Goal: Task Accomplishment & Management: Complete application form

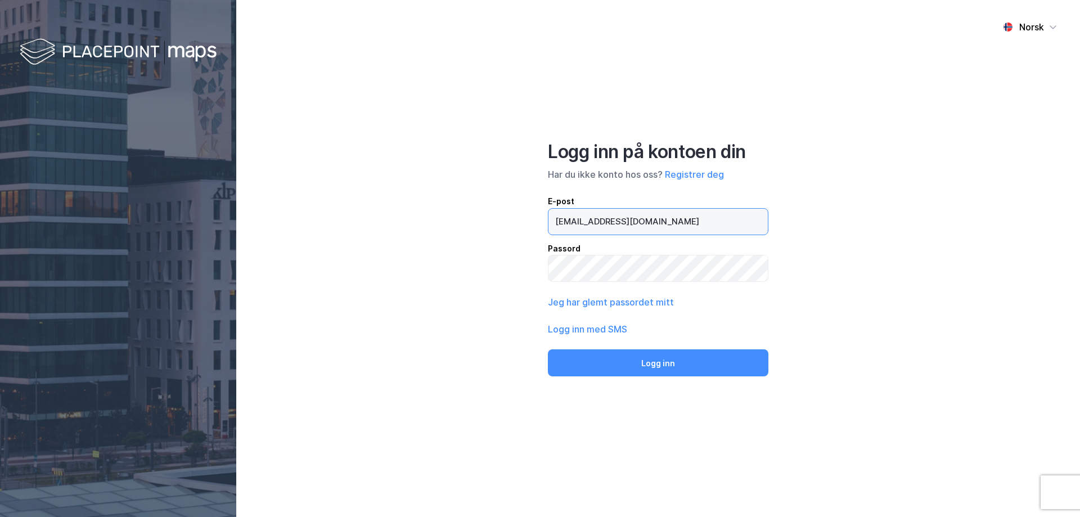
drag, startPoint x: 637, startPoint y: 221, endPoint x: 480, endPoint y: 221, distance: 156.4
click at [480, 221] on div "Norsk Logg inn på kontoen din Har du ikke konto hos oss? Registrer deg E-post s…" at bounding box center [658, 258] width 844 height 517
type input "[PERSON_NAME][EMAIL_ADDRESS][DOMAIN_NAME]"
click at [488, 277] on div "Norsk Logg inn på kontoen din Har du ikke konto hos oss? Registrer deg E-post e…" at bounding box center [658, 258] width 844 height 517
click at [568, 305] on button "Jeg har glemt passordet mitt" at bounding box center [611, 301] width 126 height 13
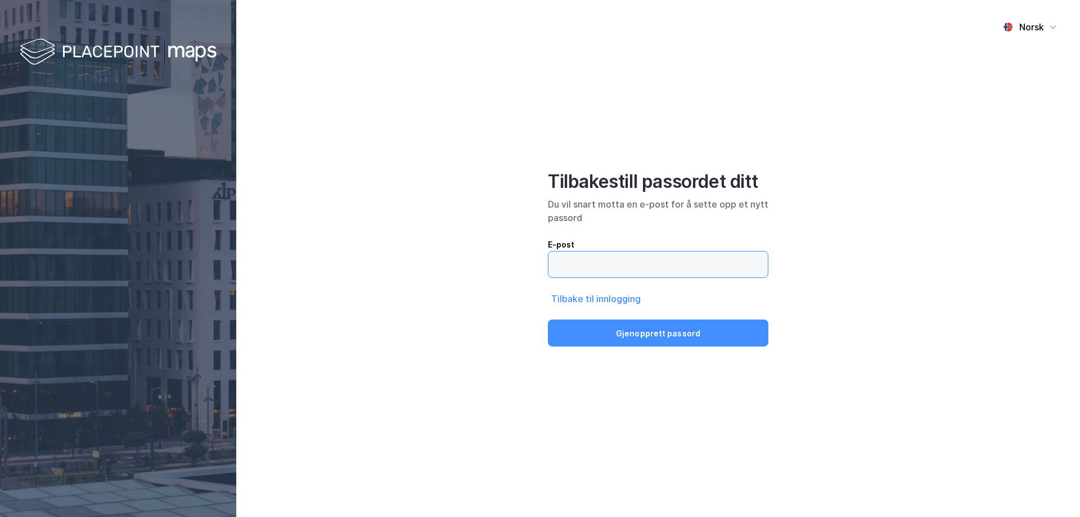
click at [587, 271] on input "email" at bounding box center [657, 264] width 219 height 26
type input "[PERSON_NAME][EMAIL_ADDRESS][DOMAIN_NAME]"
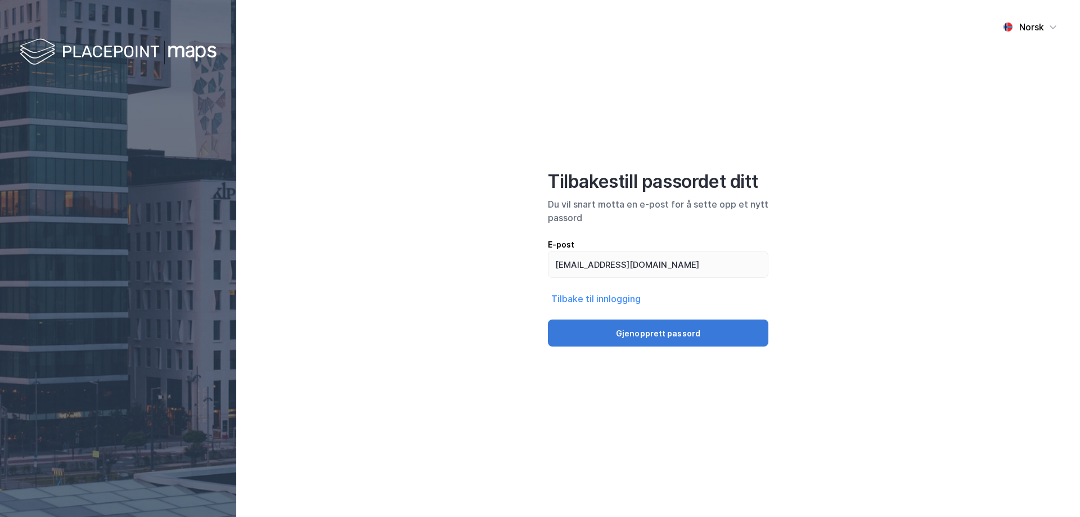
click at [634, 341] on button "Gjenopprett passord" at bounding box center [658, 332] width 220 height 27
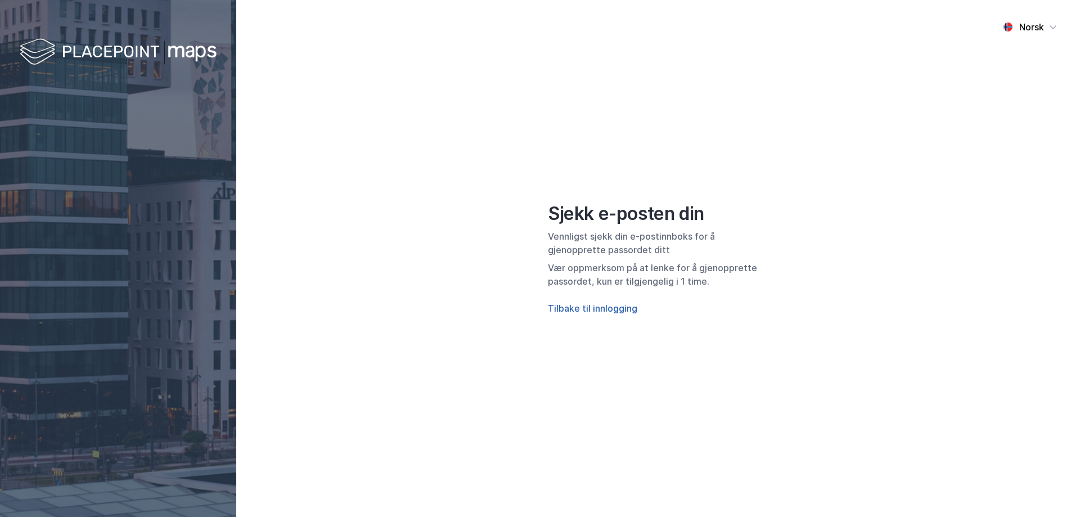
click at [618, 306] on button "Tilbake til innlogging" at bounding box center [592, 307] width 89 height 13
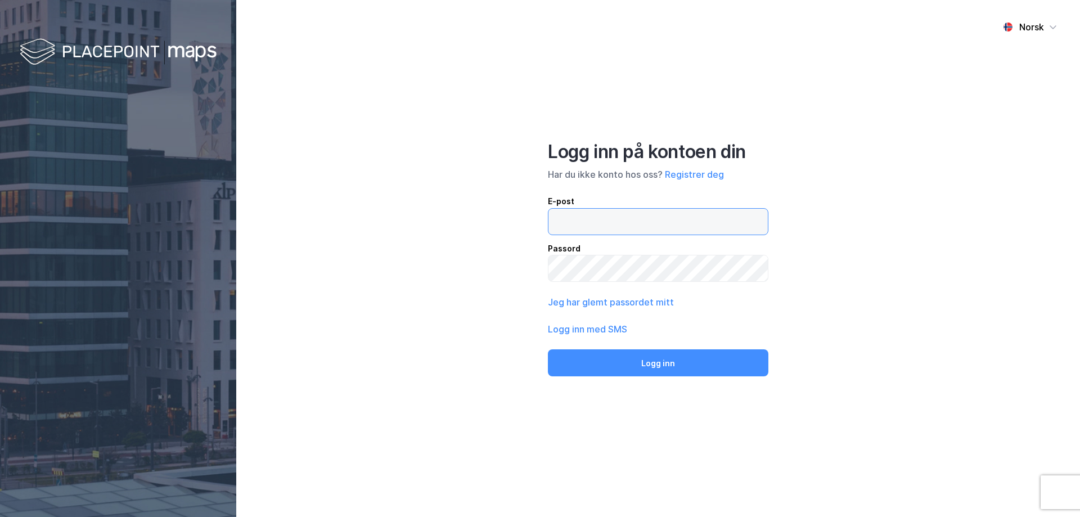
type input "s1416074@bi.no"
drag, startPoint x: 646, startPoint y: 217, endPoint x: 70, endPoint y: 217, distance: 576.0
click at [70, 217] on div "Norsk Logg inn på kontoen din Har du ikke konto hos oss? Registrer deg E-post s…" at bounding box center [540, 258] width 1080 height 517
click at [692, 175] on button "Registrer deg" at bounding box center [694, 174] width 59 height 13
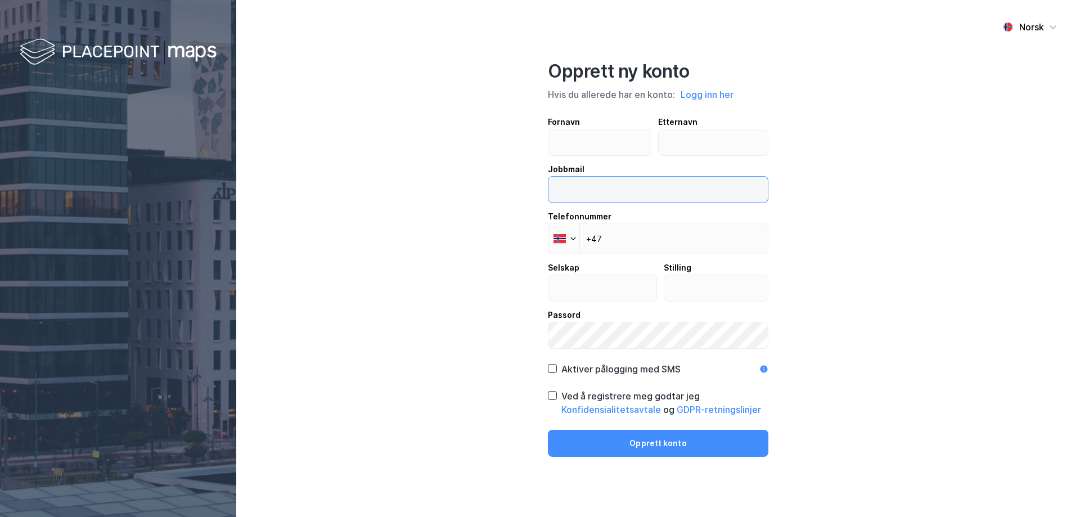
type input "s1416074@bi.no"
drag, startPoint x: 631, startPoint y: 190, endPoint x: 507, endPoint y: 190, distance: 123.2
click at [507, 190] on div "Norsk Opprett ny konto Hvis du allerede har en konto: Logg inn her Fornavn Ette…" at bounding box center [658, 258] width 844 height 517
click at [613, 148] on input "text" at bounding box center [599, 142] width 102 height 26
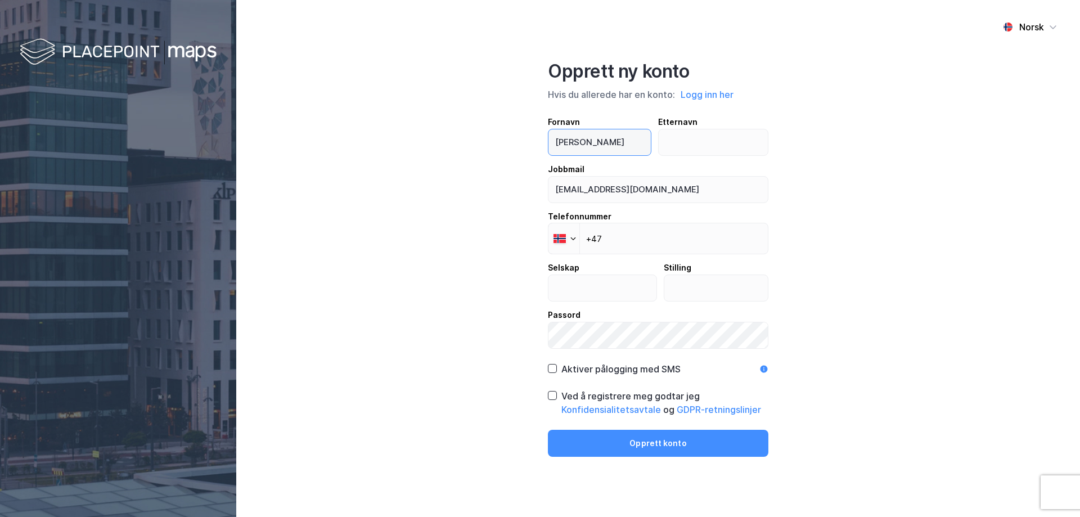
type input "Ellen"
type input "Nordskag"
click at [627, 191] on input "s1416074@bi.no" at bounding box center [657, 190] width 219 height 26
drag, startPoint x: 627, startPoint y: 191, endPoint x: 481, endPoint y: 191, distance: 145.7
click at [481, 191] on div "Norsk Opprett ny konto Hvis du allerede har en konto: Logg inn her Fornavn Elle…" at bounding box center [658, 258] width 844 height 517
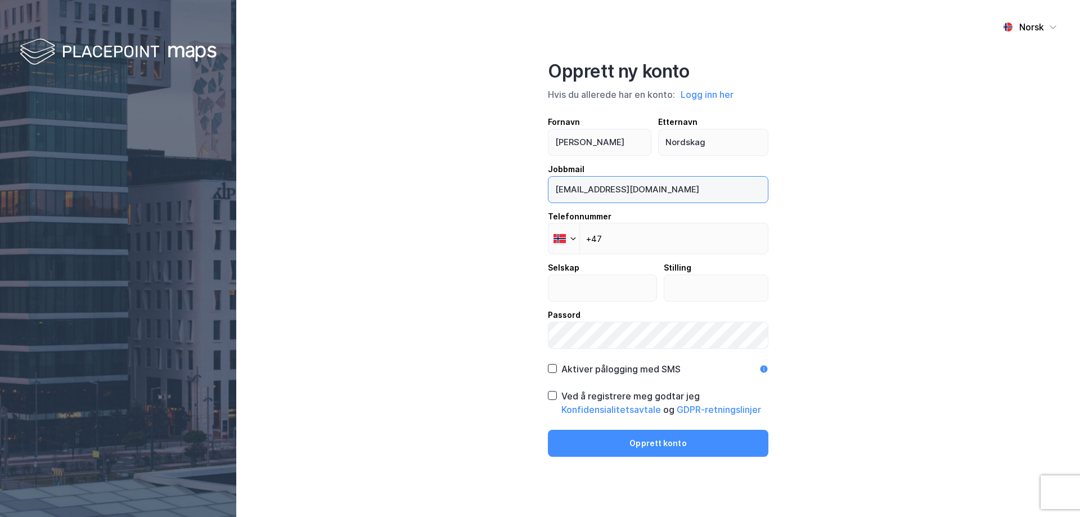
click at [580, 188] on input "s1416074@bi.no" at bounding box center [657, 190] width 219 height 26
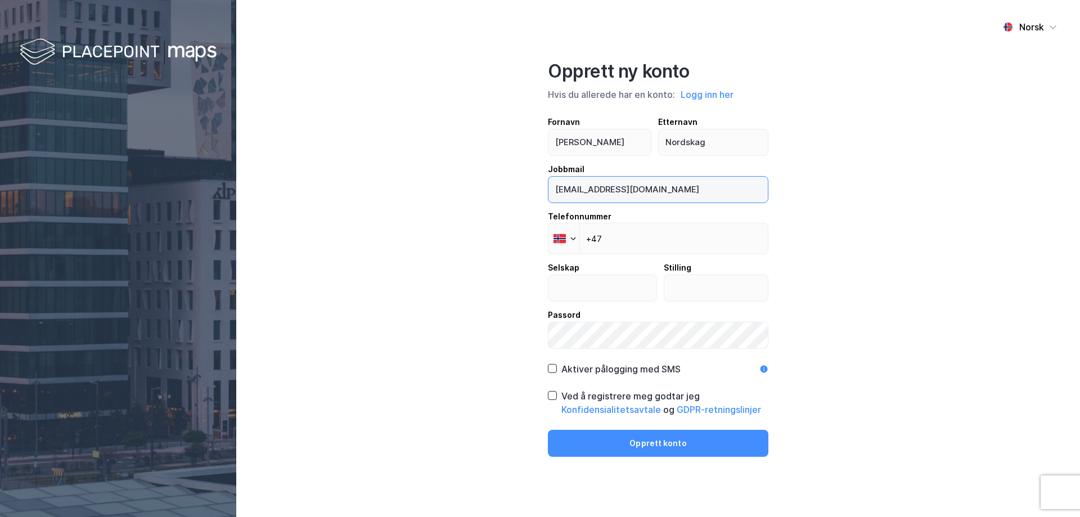
click at [581, 188] on input "s1416074@bi.no" at bounding box center [657, 190] width 219 height 26
click at [626, 247] on input "+47" at bounding box center [658, 238] width 220 height 31
click at [586, 195] on input "s1416074@bi.no" at bounding box center [657, 190] width 219 height 26
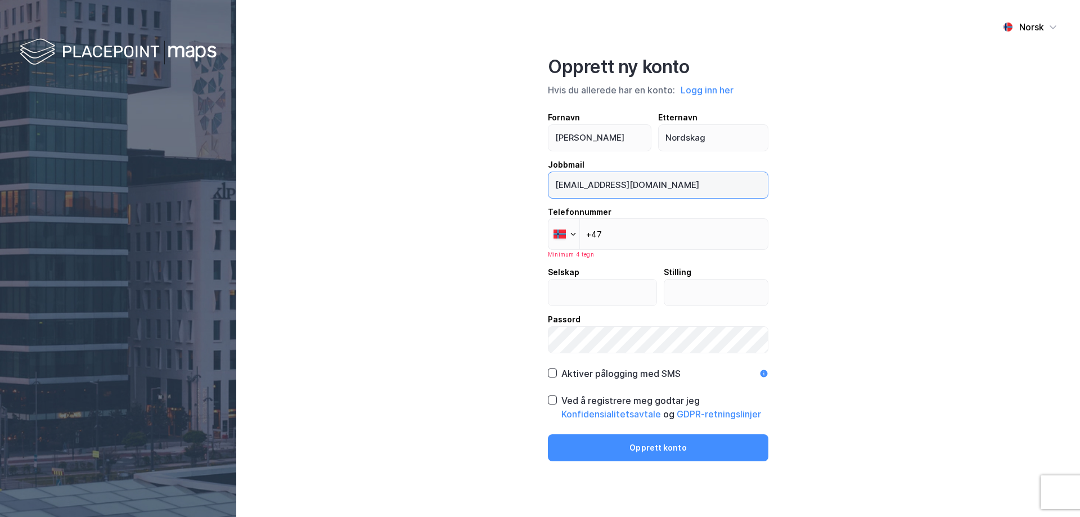
click at [586, 195] on input "s1416074@bi.no" at bounding box center [657, 185] width 219 height 26
click at [571, 183] on input "s1416074@bi.no" at bounding box center [657, 185] width 219 height 26
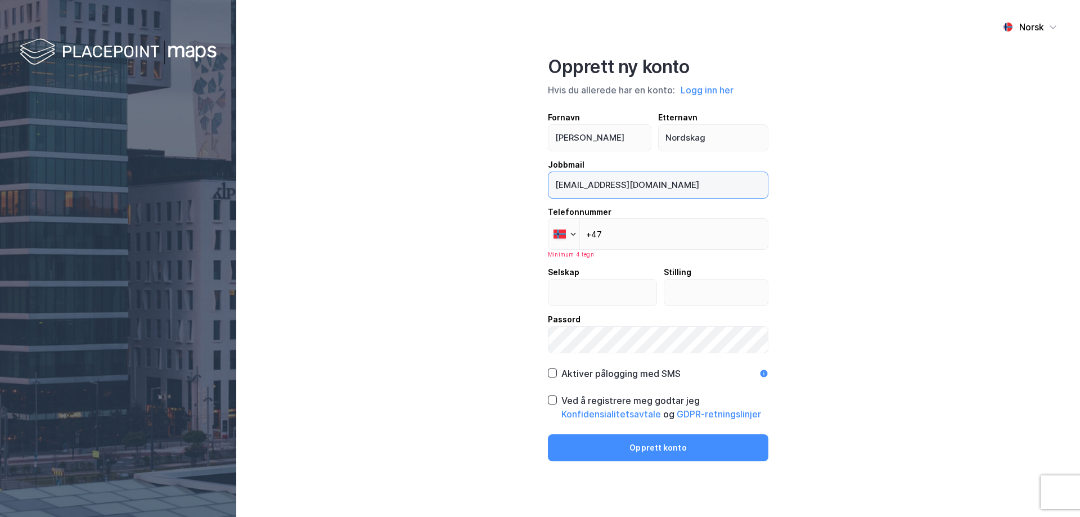
click at [571, 183] on input "s1416074@bi.no" at bounding box center [657, 185] width 219 height 26
drag, startPoint x: 572, startPoint y: 183, endPoint x: 756, endPoint y: 112, distance: 197.1
click at [766, 191] on input "s1416074@bi.no" at bounding box center [657, 185] width 219 height 26
